Goal: Information Seeking & Learning: Learn about a topic

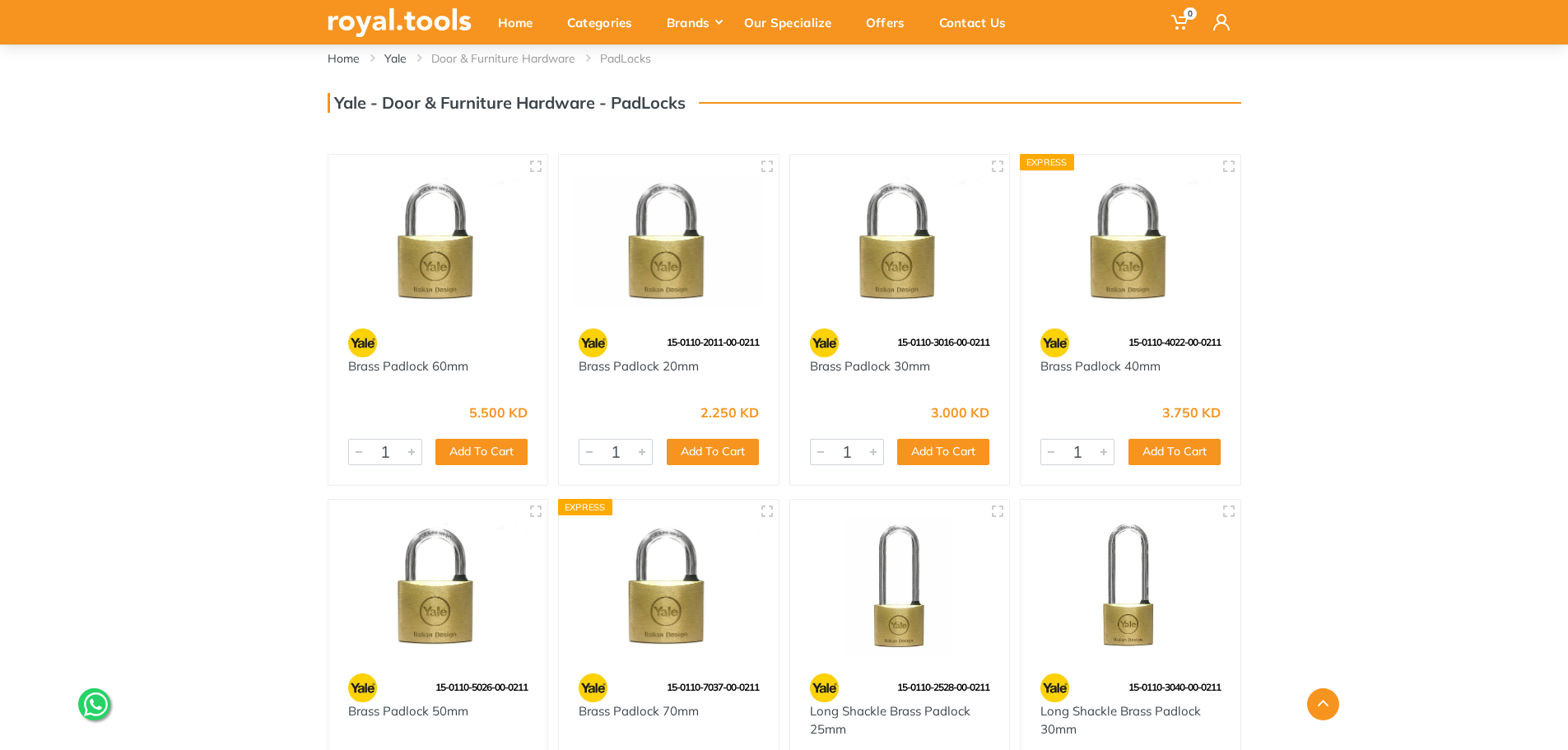
scroll to position [412, 0]
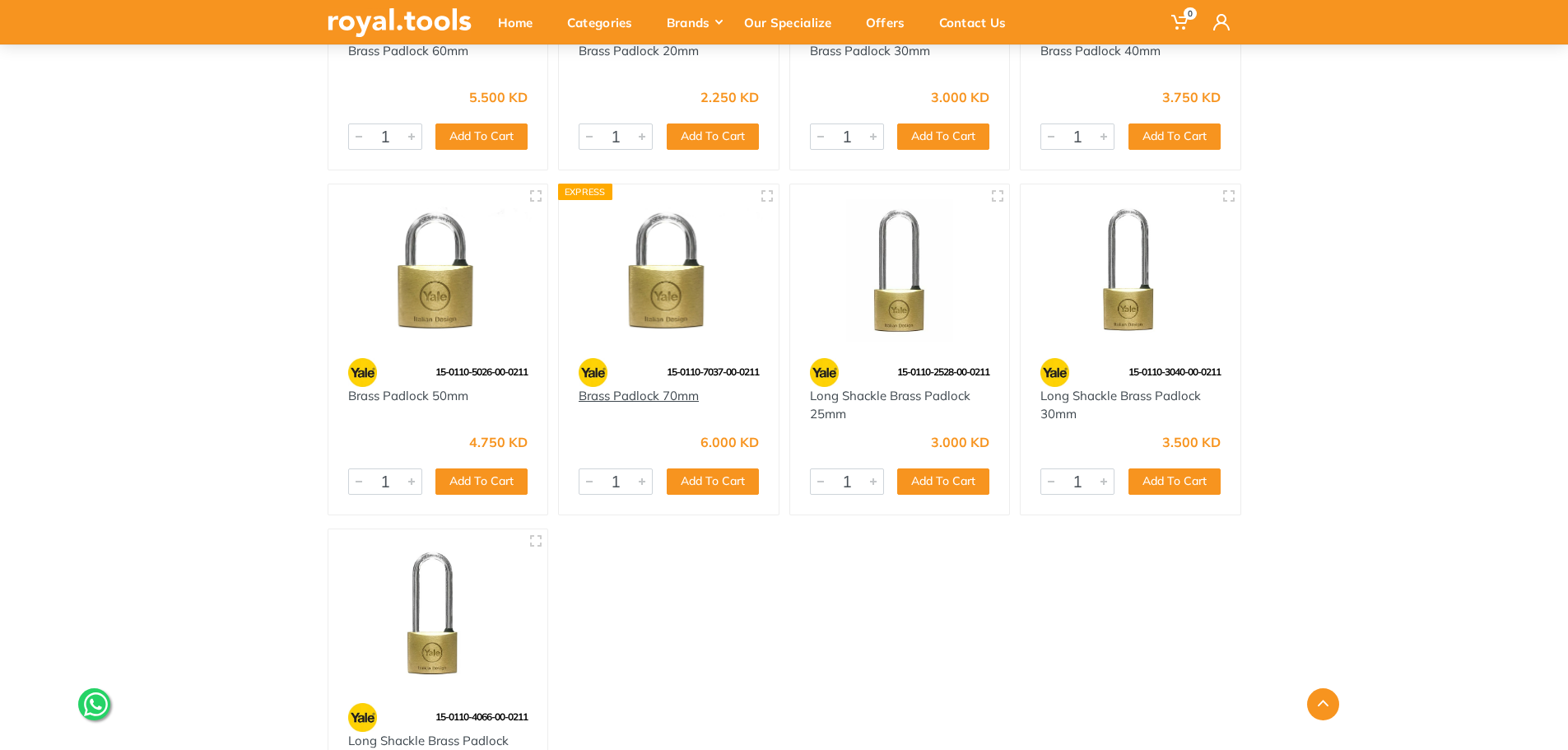
click at [672, 395] on link "Brass Padlock 70mm" at bounding box center [639, 395] width 120 height 15
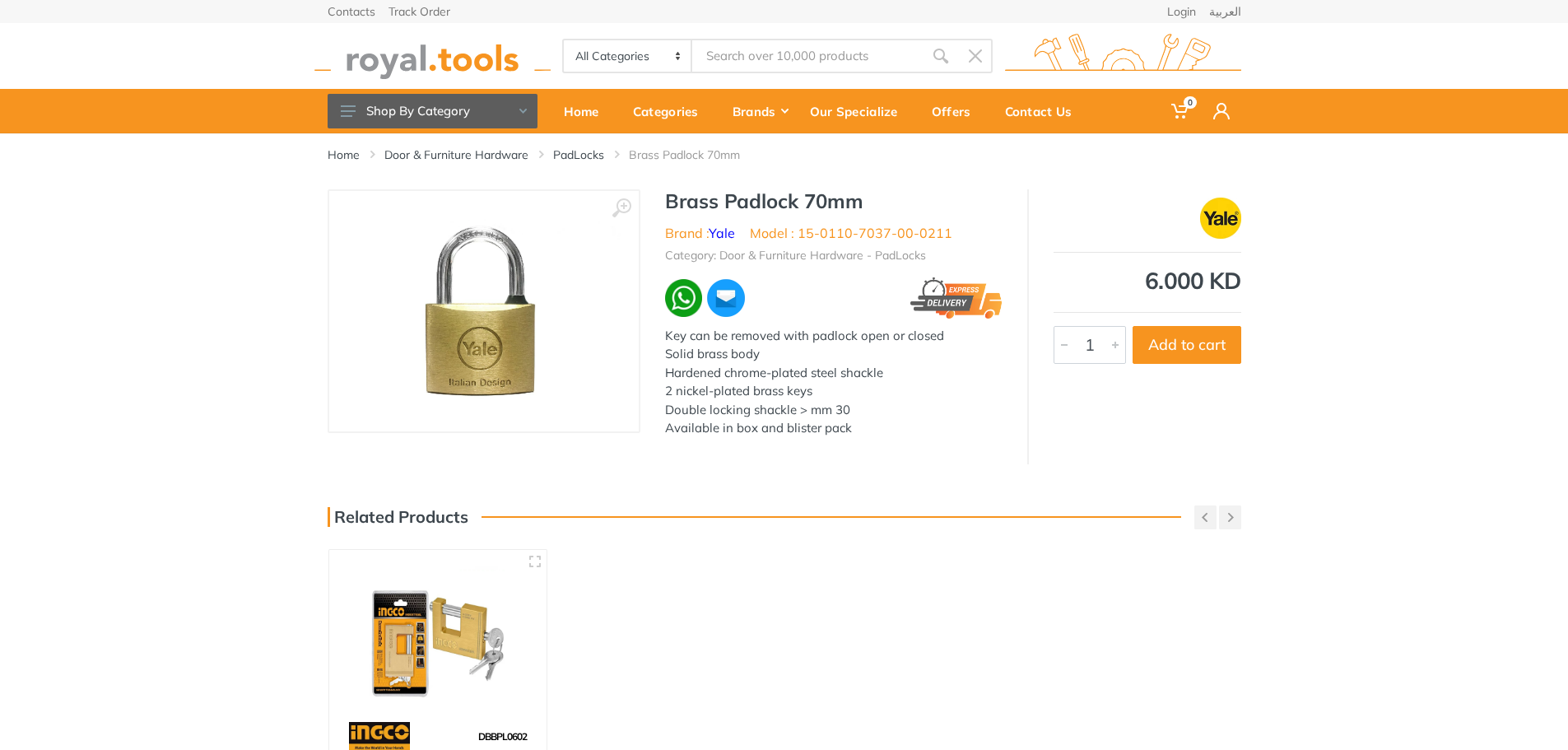
drag, startPoint x: 665, startPoint y: 371, endPoint x: 889, endPoint y: 366, distance: 224.1
click at [889, 366] on div "Key can be removed with padlock open or closed Solid brass body Hardened chrome…" at bounding box center [833, 382] width 338 height 111
copy div "Hardened chrome-plated steel shackle"
